Goal: Task Accomplishment & Management: Manage account settings

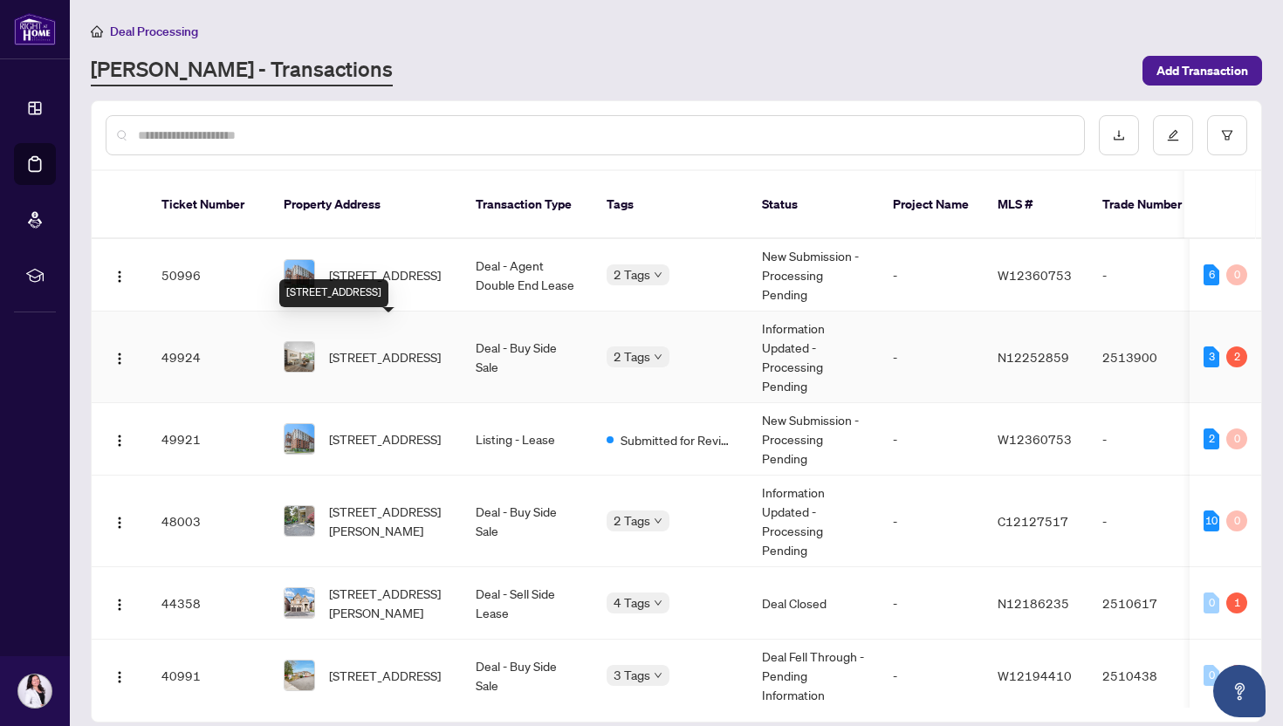
click at [341, 347] on span "[STREET_ADDRESS]" at bounding box center [385, 356] width 112 height 19
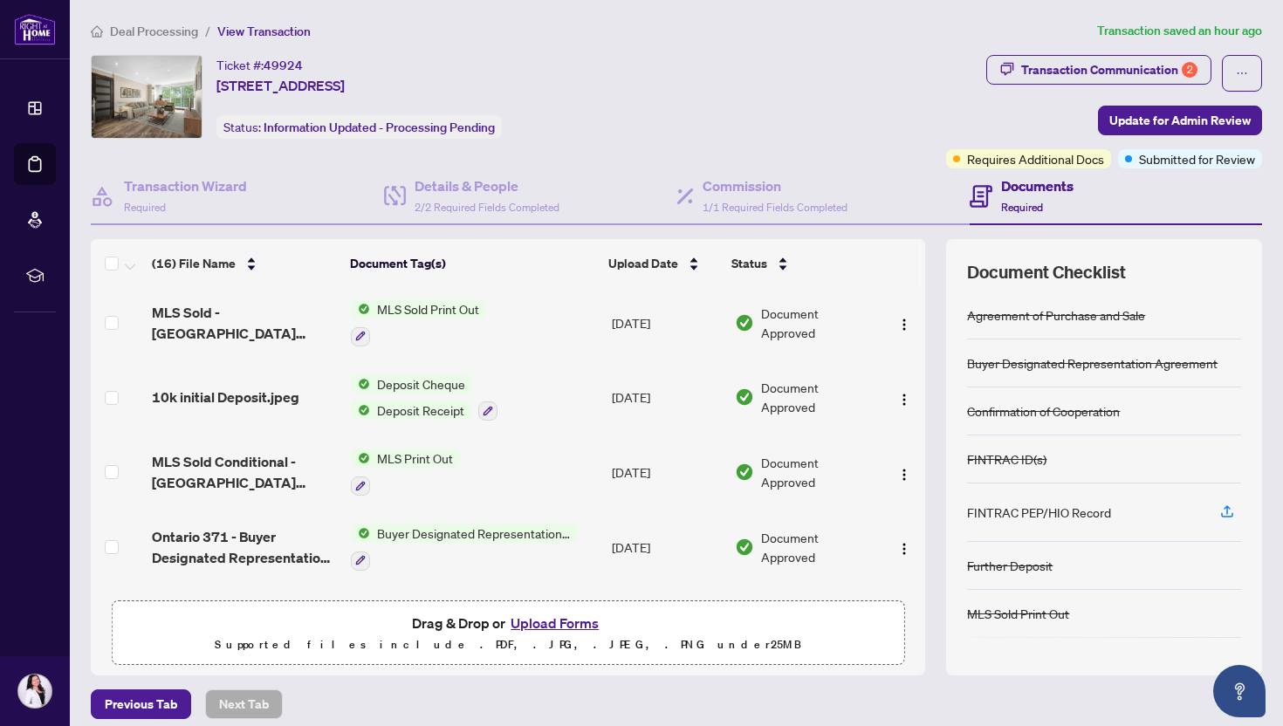
scroll to position [882, 0]
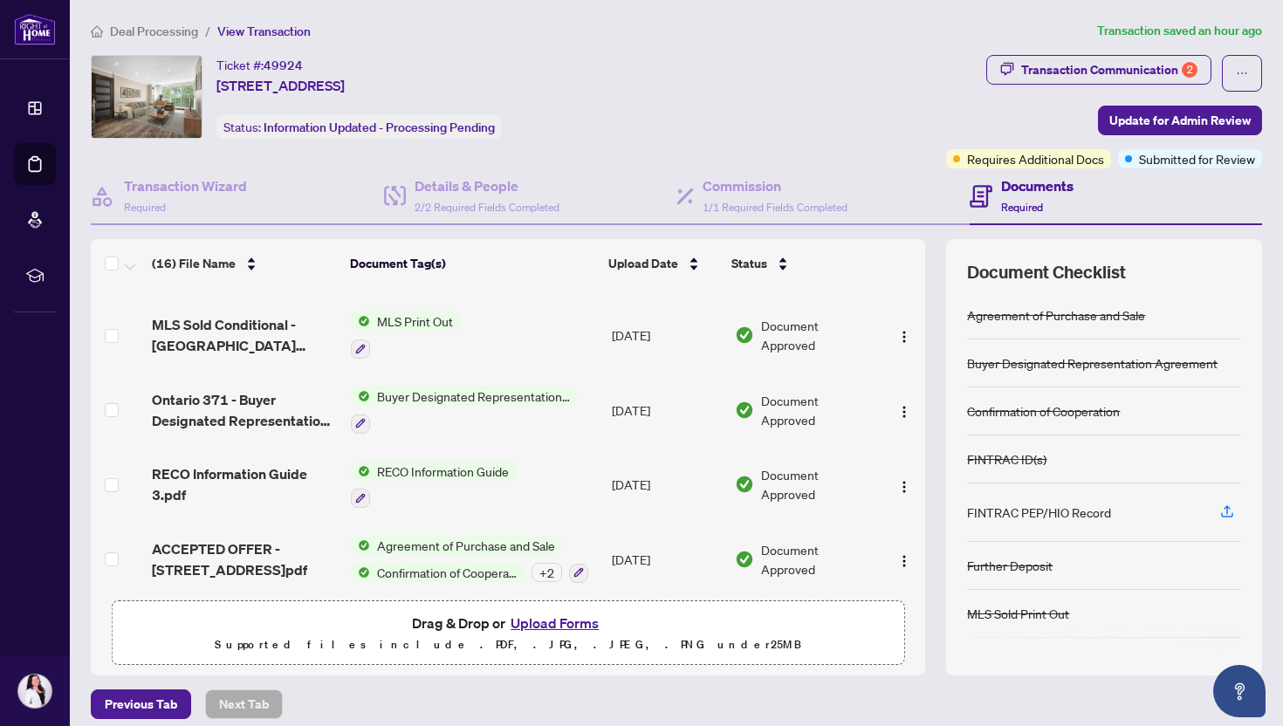
click at [126, 29] on span "Deal Processing" at bounding box center [154, 32] width 88 height 16
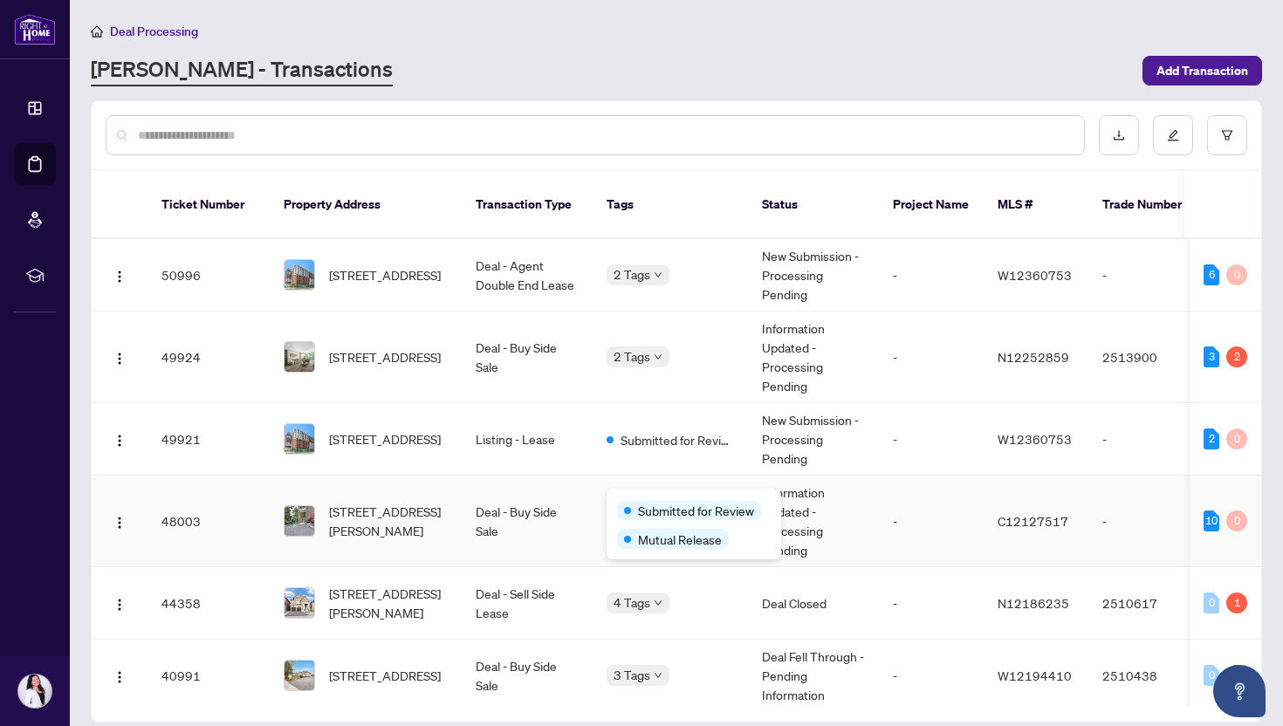
click at [635, 504] on div "Submitted for Review" at bounding box center [689, 510] width 144 height 19
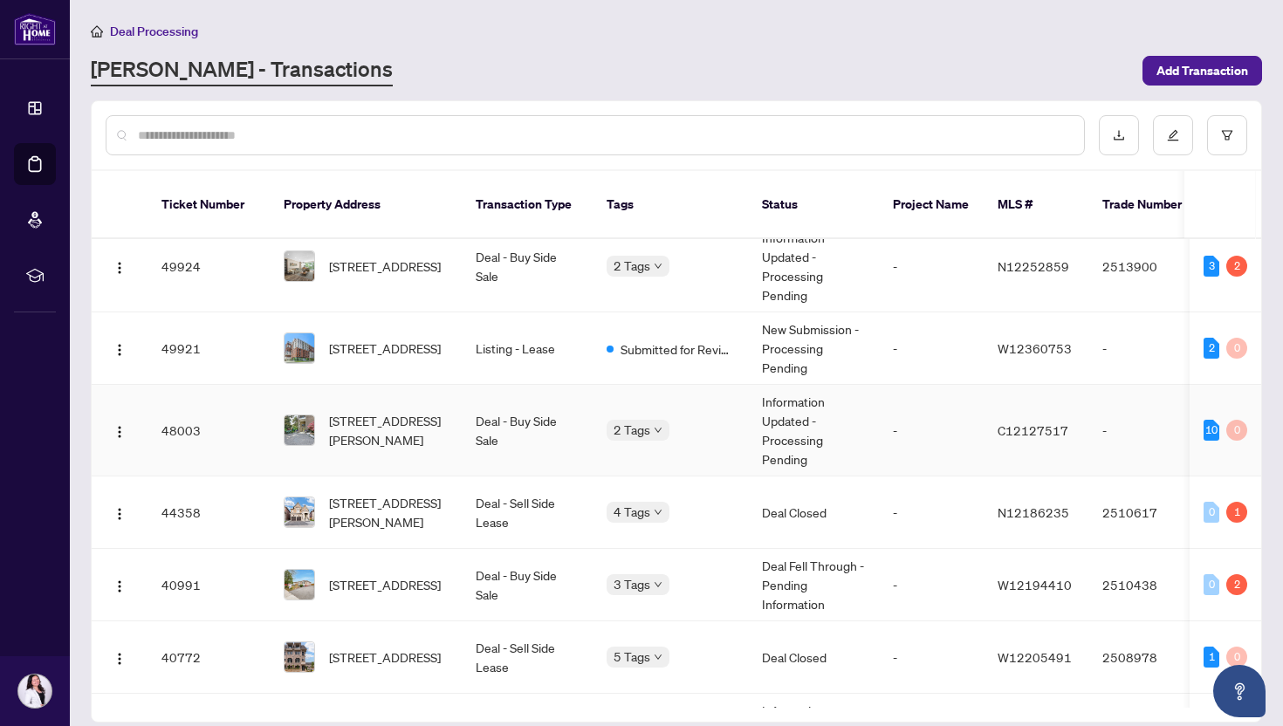
scroll to position [143, 0]
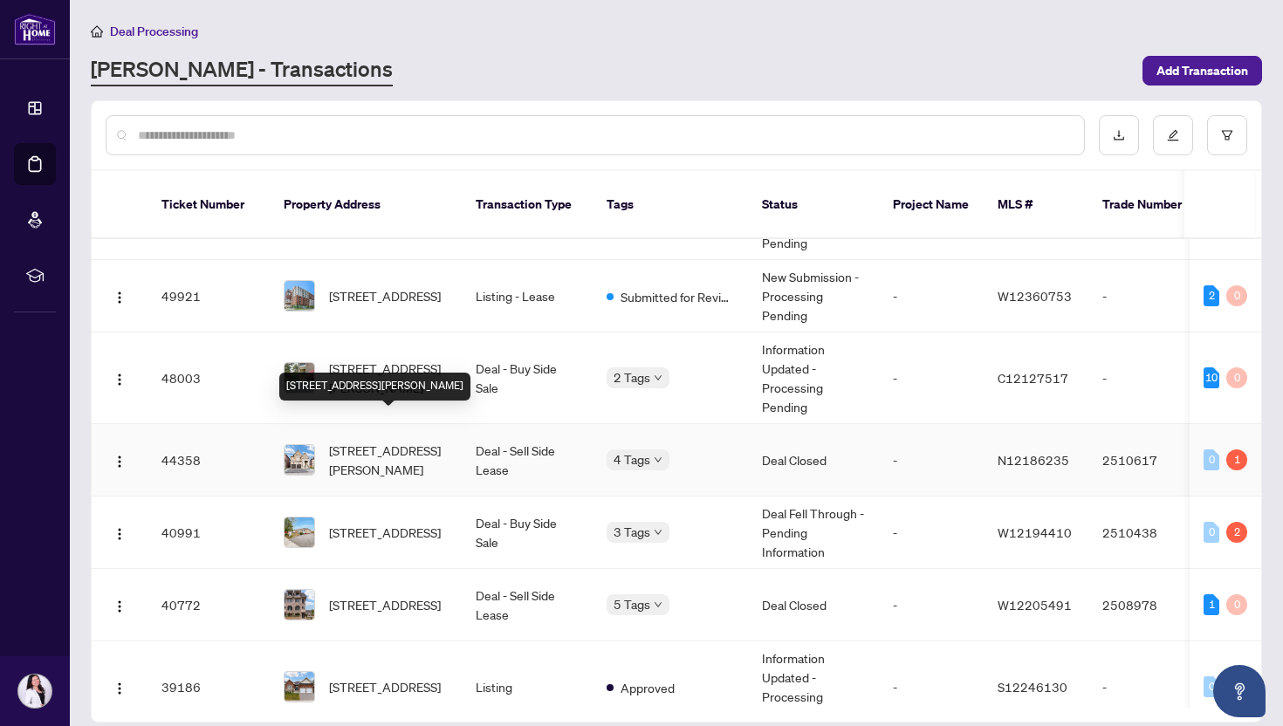
click at [415, 441] on span "[STREET_ADDRESS][PERSON_NAME]" at bounding box center [388, 460] width 119 height 38
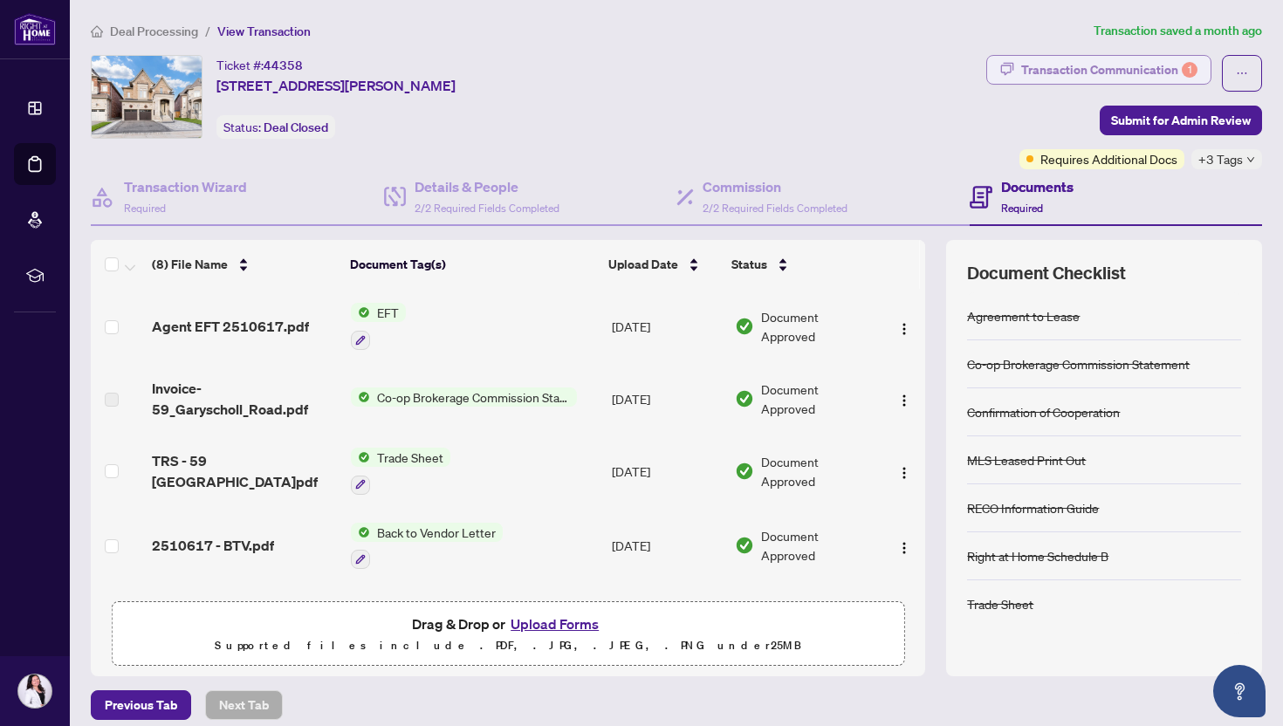
click at [1162, 63] on div "Transaction Communication 1" at bounding box center [1109, 70] width 176 height 28
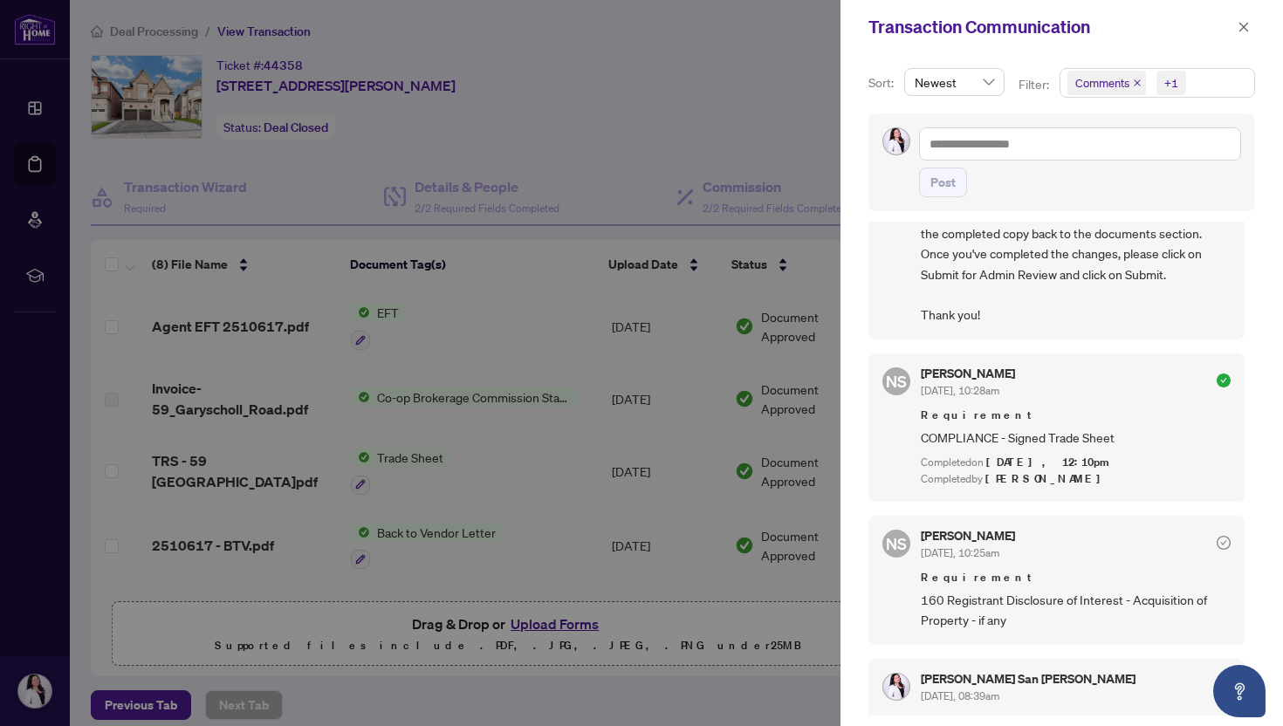
scroll to position [1224, 0]
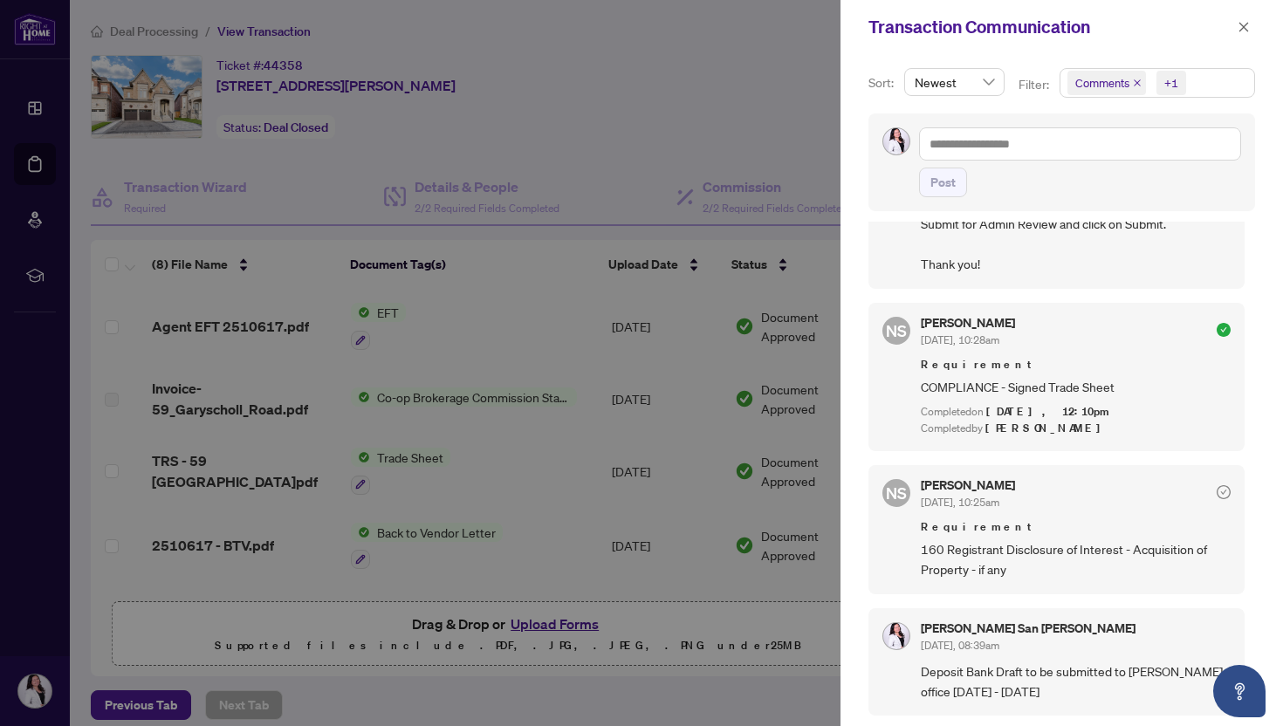
click at [451, 148] on div at bounding box center [641, 363] width 1283 height 726
click at [1247, 23] on icon "close" at bounding box center [1243, 27] width 12 height 12
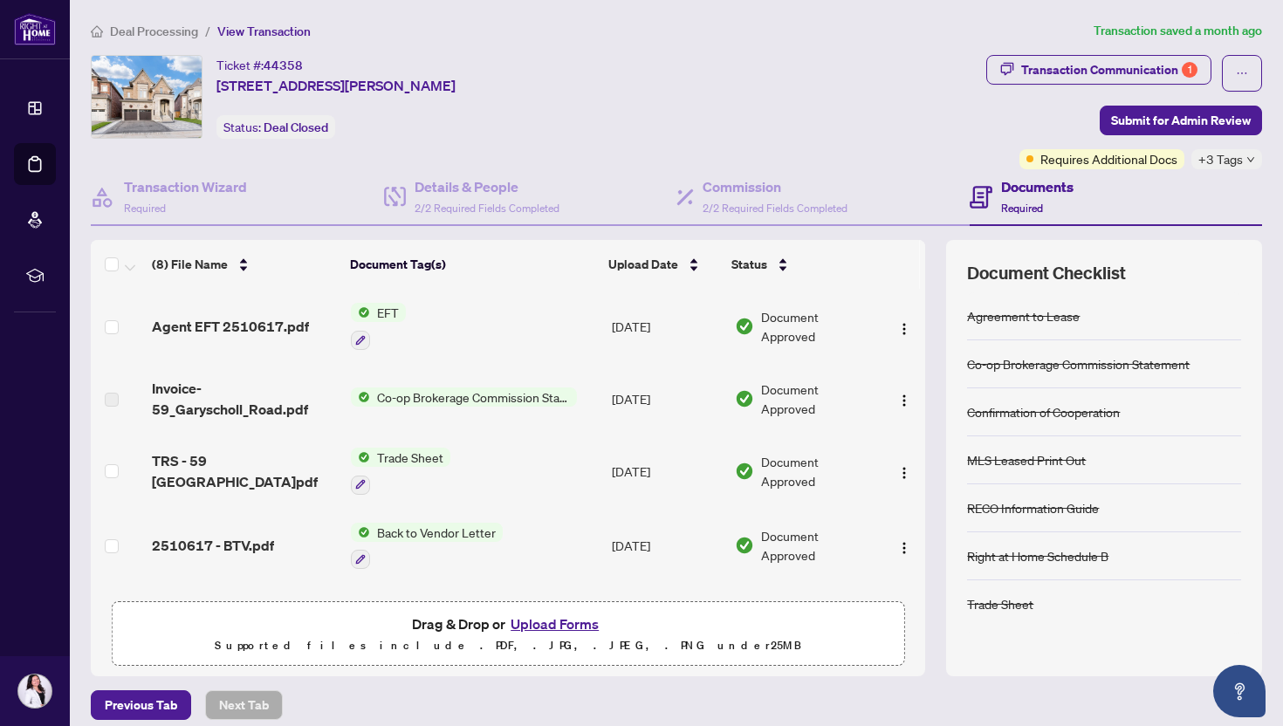
click at [156, 30] on span "Deal Processing" at bounding box center [154, 32] width 88 height 16
